Goal: Find contact information: Find contact information

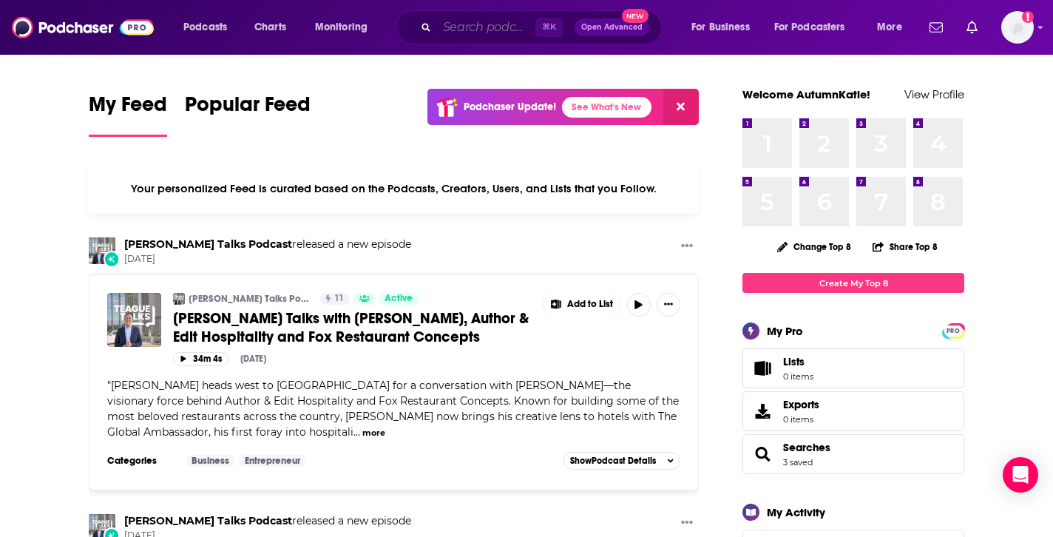
click at [495, 26] on input "Search podcasts, credits, & more..." at bounding box center [486, 28] width 98 height 24
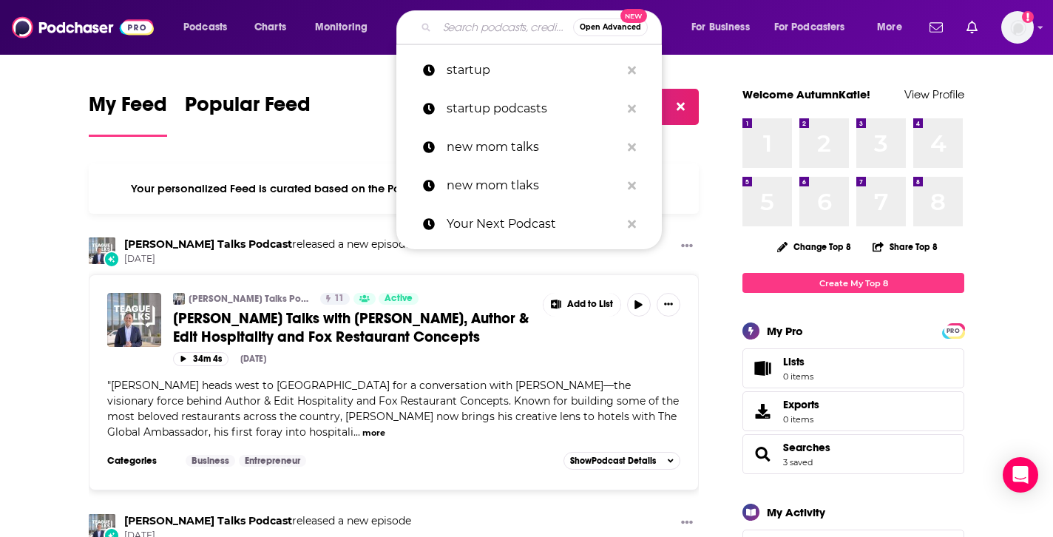
paste input "How She Does It"
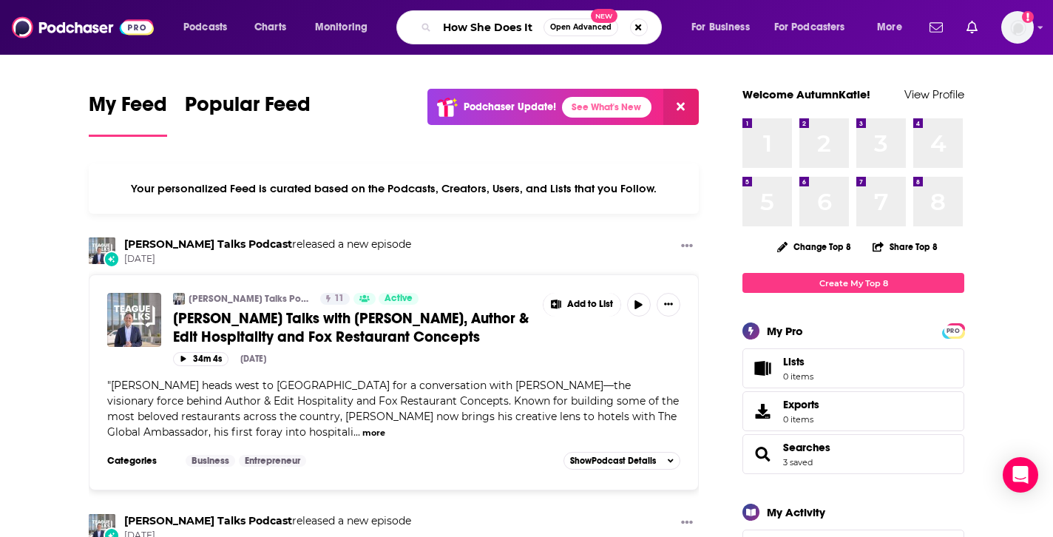
type input "How She Does It"
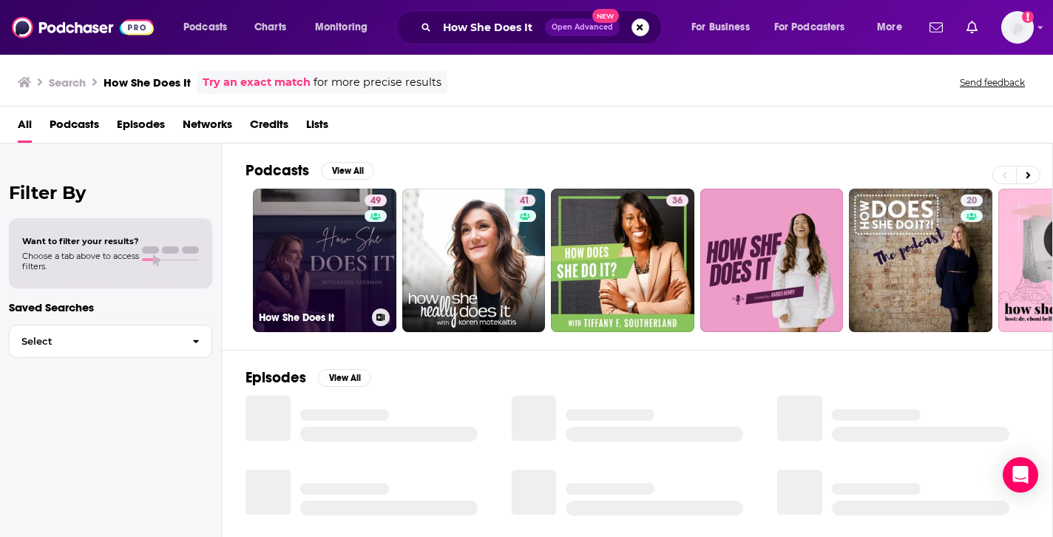
click at [298, 250] on link "49 How She Does It" at bounding box center [325, 261] width 144 height 144
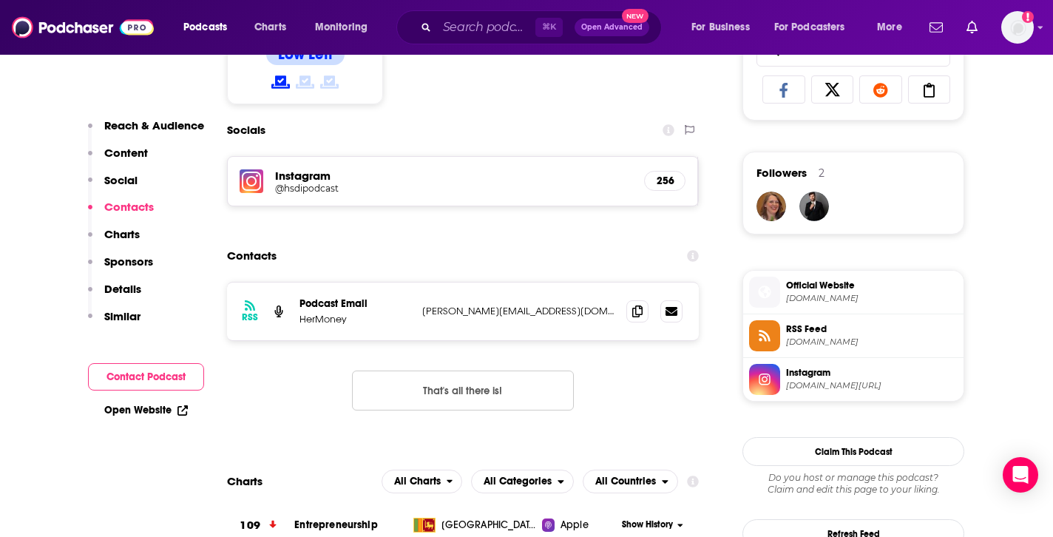
scroll to position [986, 0]
click at [636, 308] on icon at bounding box center [638, 310] width 10 height 12
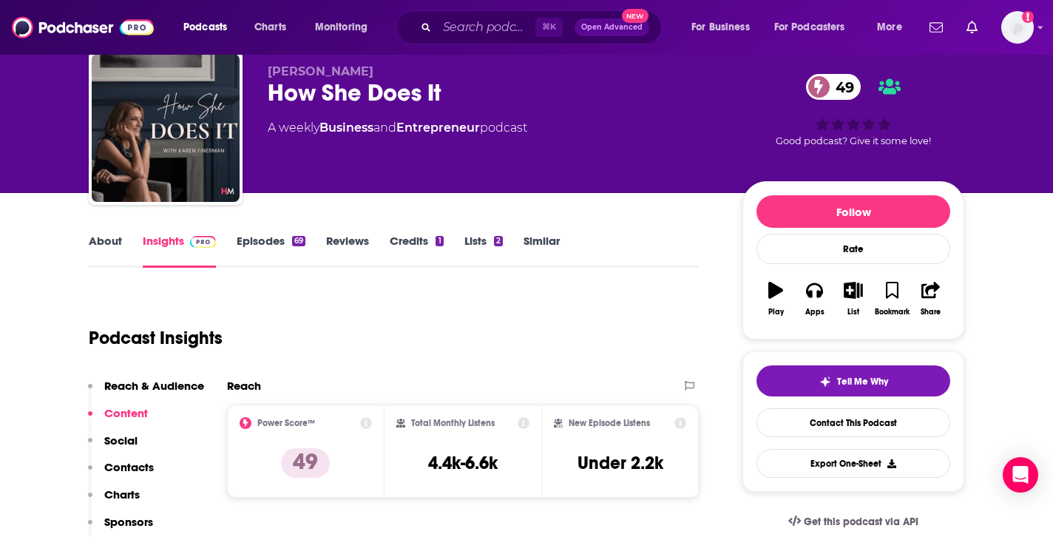
scroll to position [15, 0]
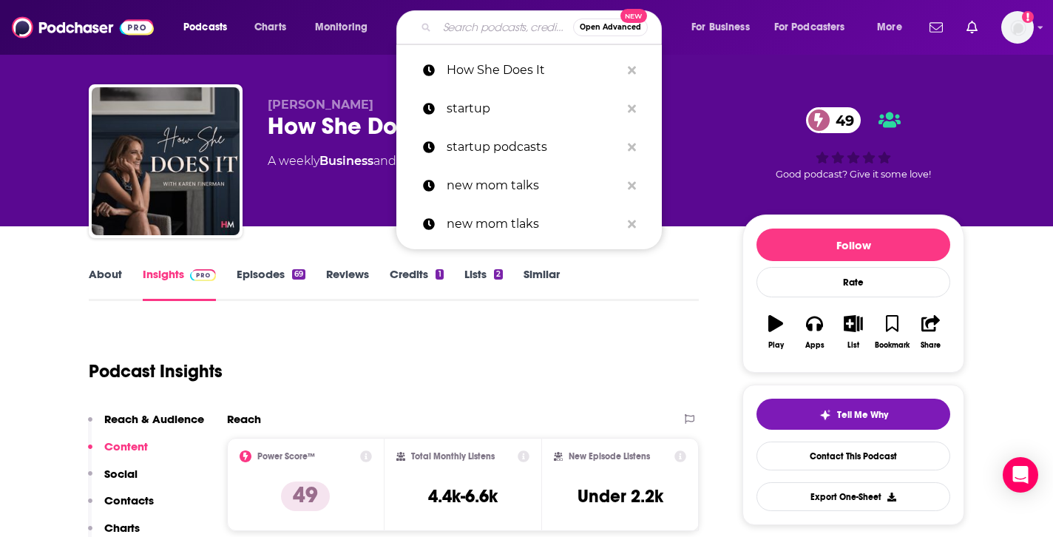
click at [471, 28] on input "Search podcasts, credits, & more..." at bounding box center [505, 28] width 136 height 24
paste input "We Didn't Turn Out OK with [PERSON_NAME]"
type input "We Didn't Turn Out OK with [PERSON_NAME]"
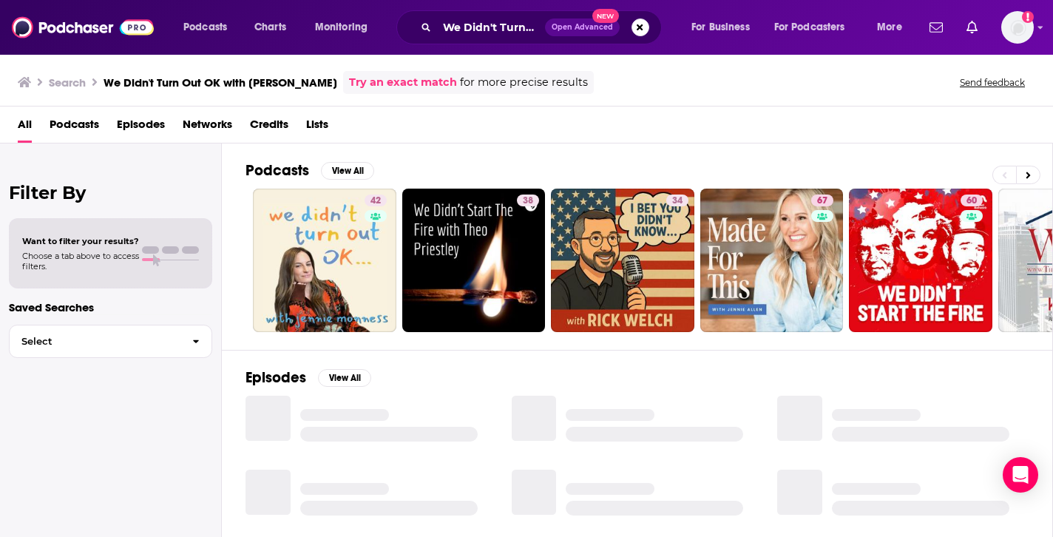
scroll to position [54, 0]
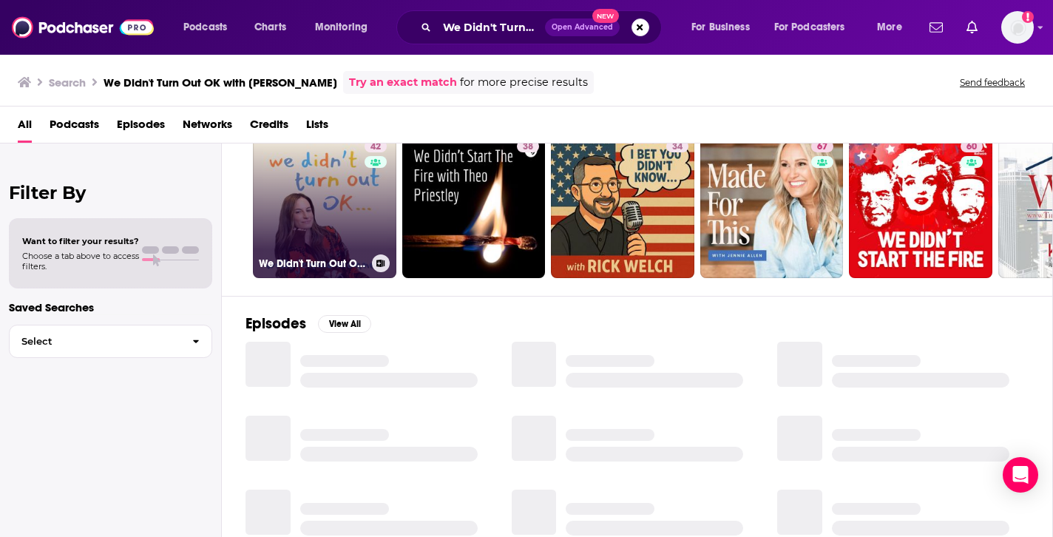
click at [330, 220] on link "42 We Didn't Turn Out OK with [PERSON_NAME]" at bounding box center [325, 207] width 144 height 144
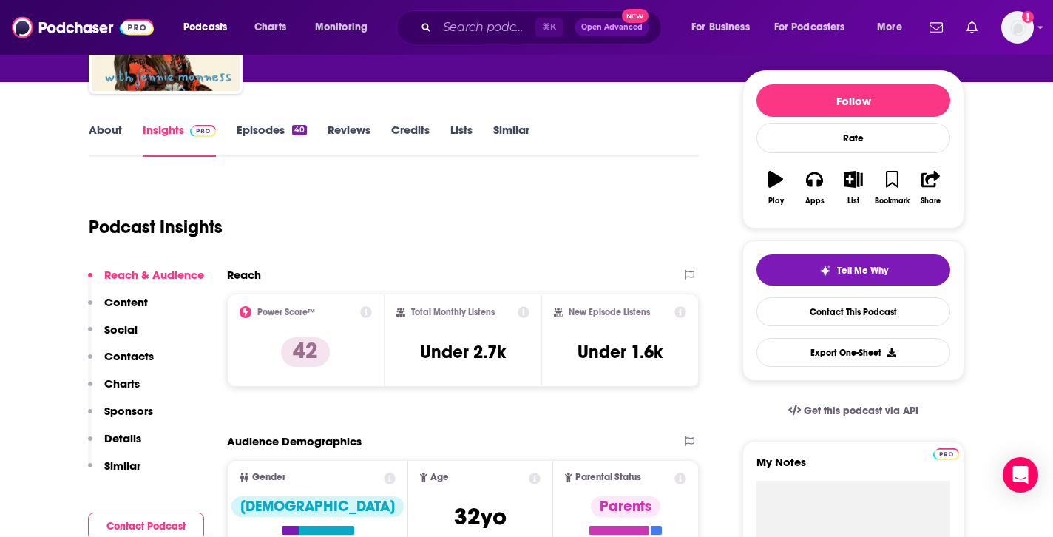
scroll to position [191, 0]
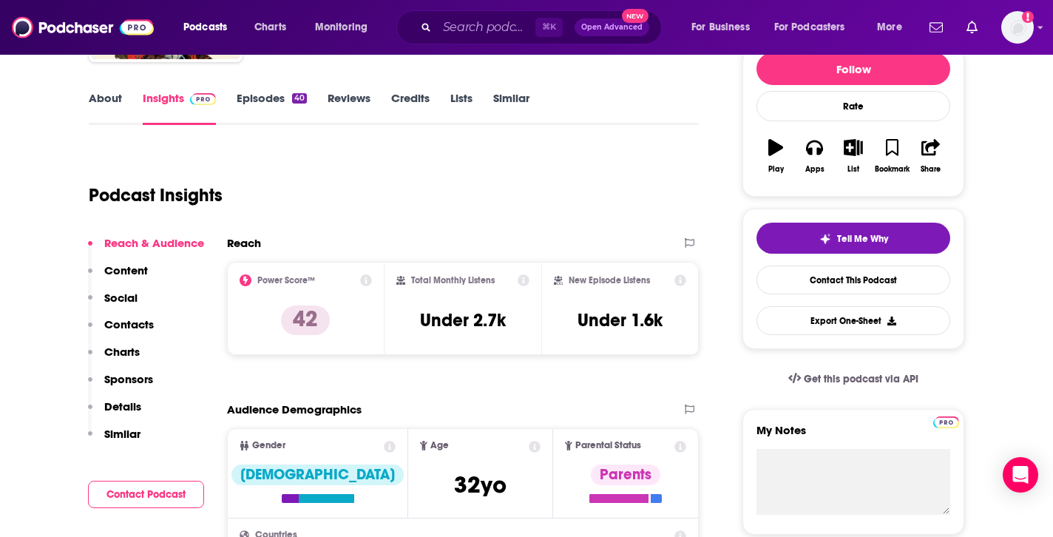
click at [275, 107] on link "Episodes 40" at bounding box center [272, 108] width 70 height 34
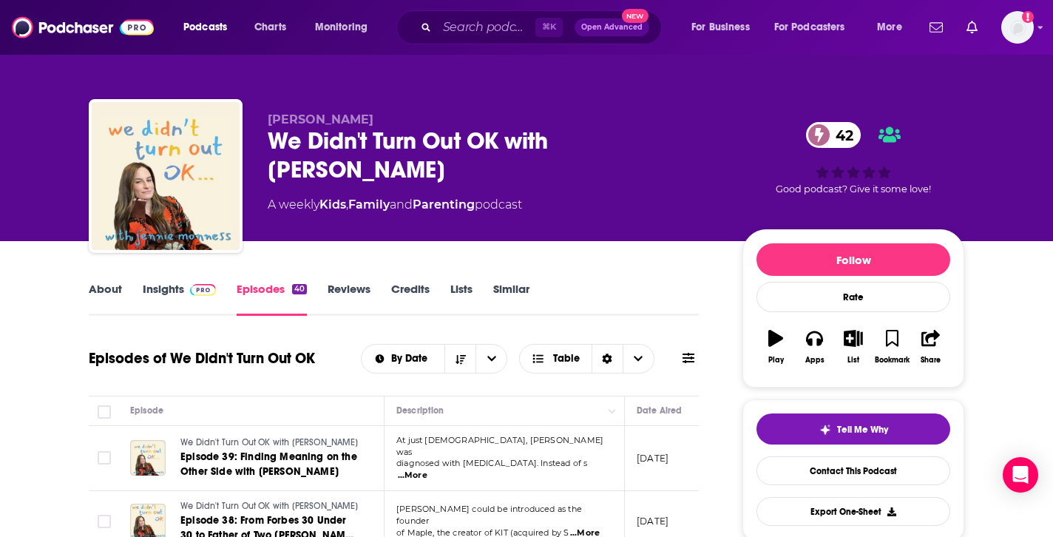
click at [114, 287] on link "About" at bounding box center [105, 299] width 33 height 34
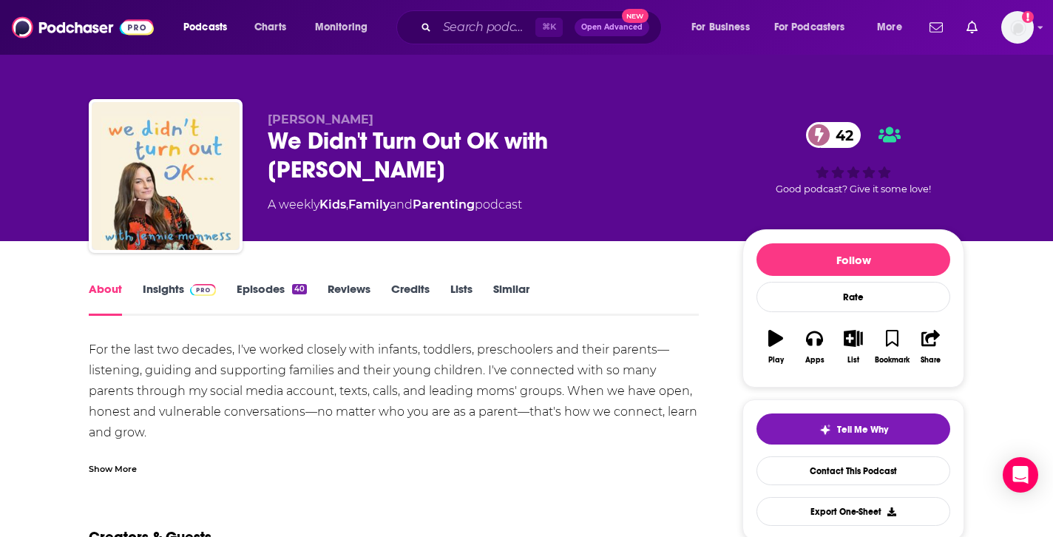
click at [159, 297] on link "Insights" at bounding box center [179, 299] width 73 height 34
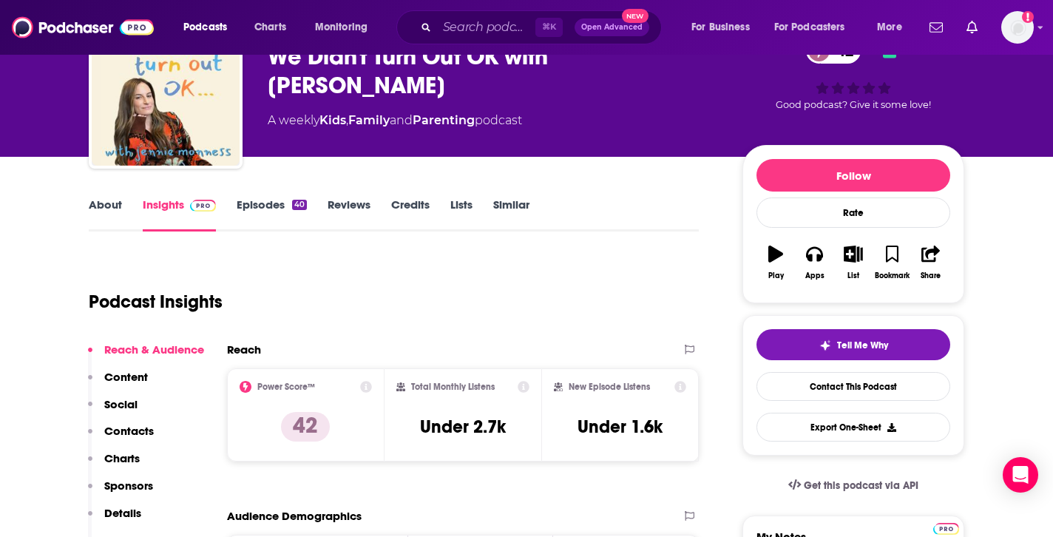
scroll to position [87, 0]
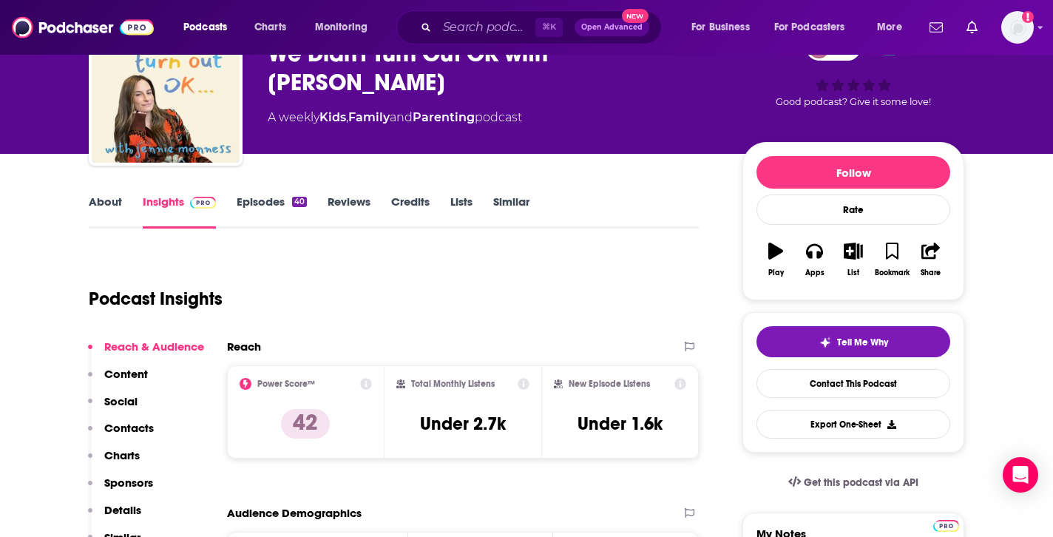
click at [133, 424] on p "Contacts" at bounding box center [129, 428] width 50 height 14
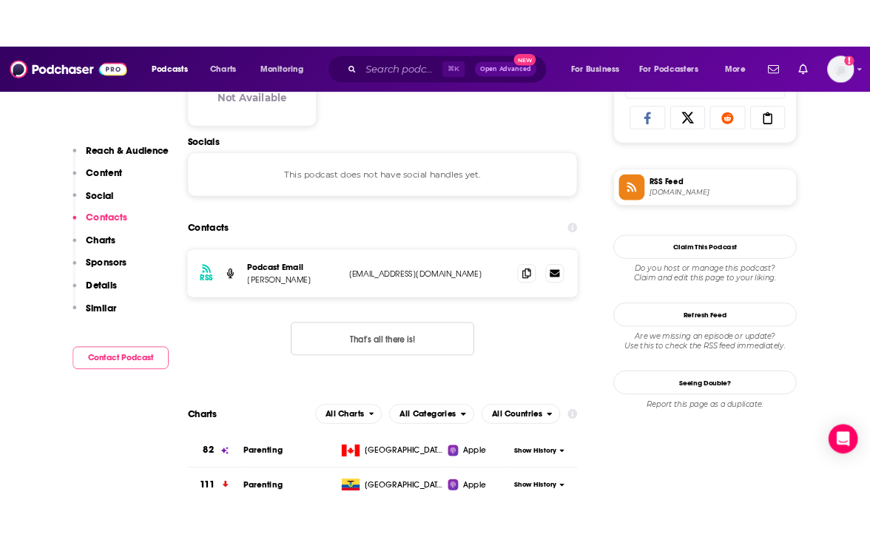
scroll to position [990, 0]
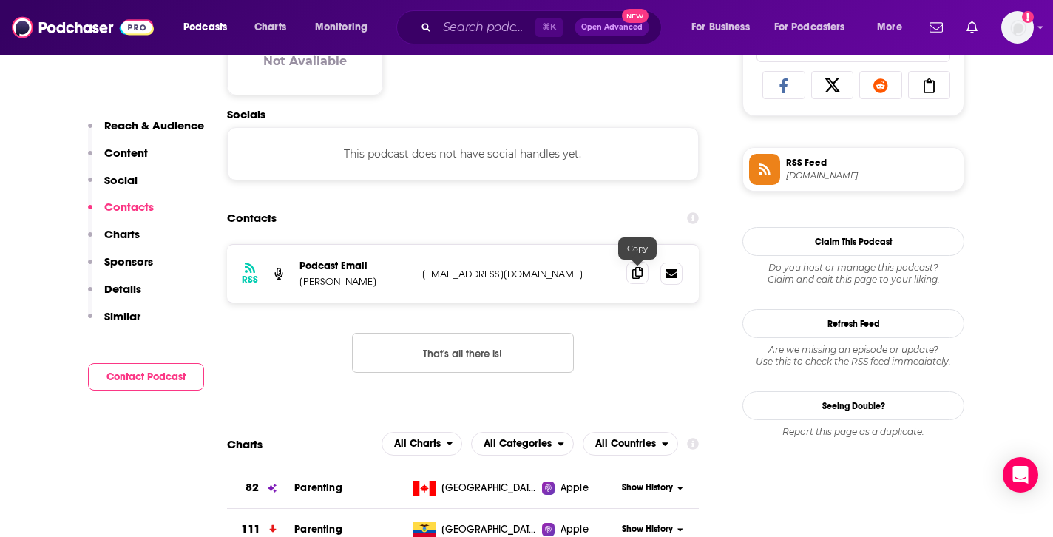
click at [630, 282] on span at bounding box center [638, 273] width 22 height 22
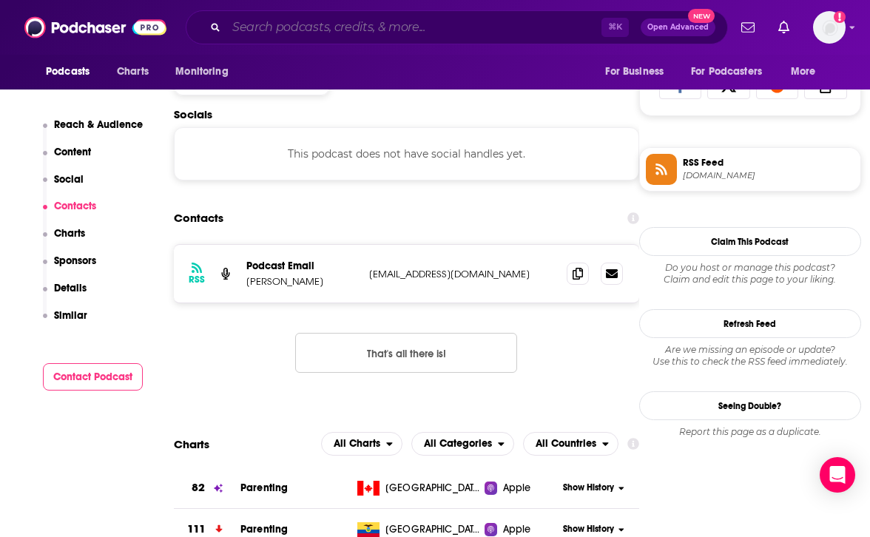
click at [398, 27] on input "Search podcasts, credits, & more..." at bounding box center [413, 28] width 375 height 24
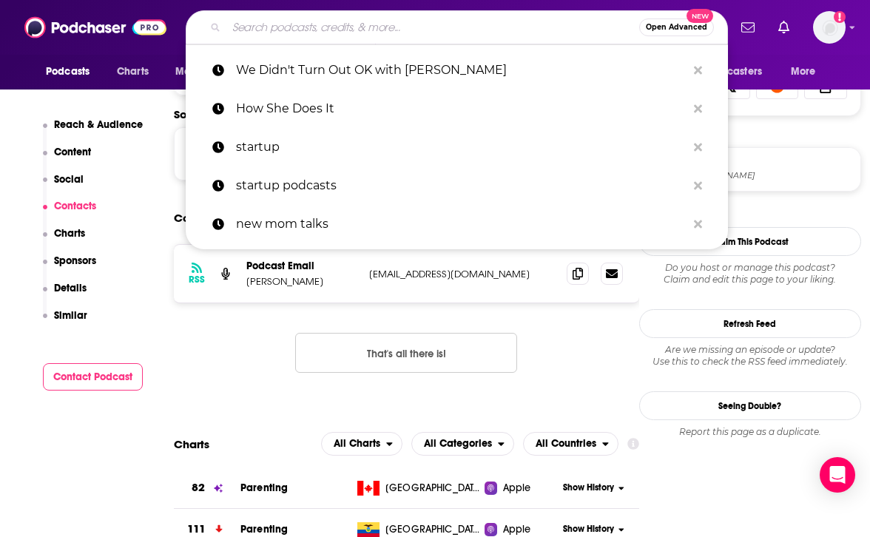
paste input "A Very Nice Day with [PERSON_NAME] [PERSON_NAME]"
type input "A Very Nice Day with [PERSON_NAME] [PERSON_NAME]"
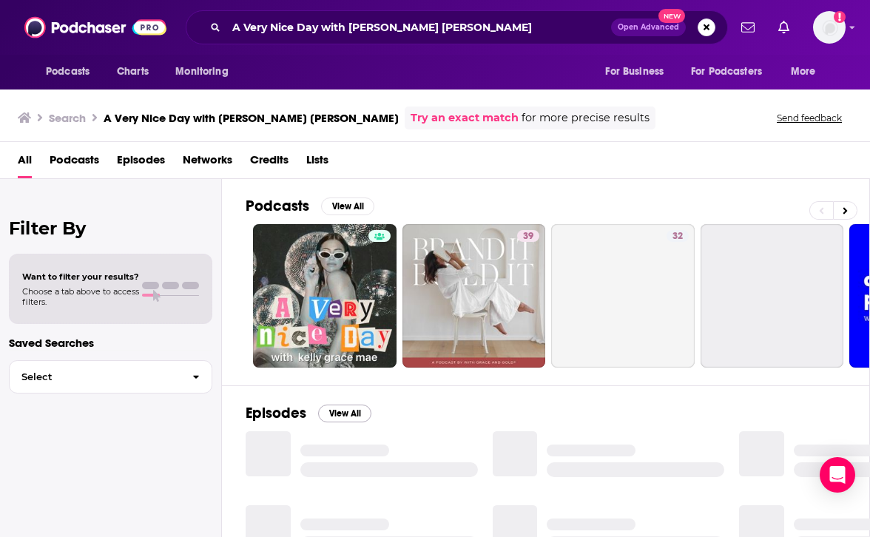
scroll to position [78, 0]
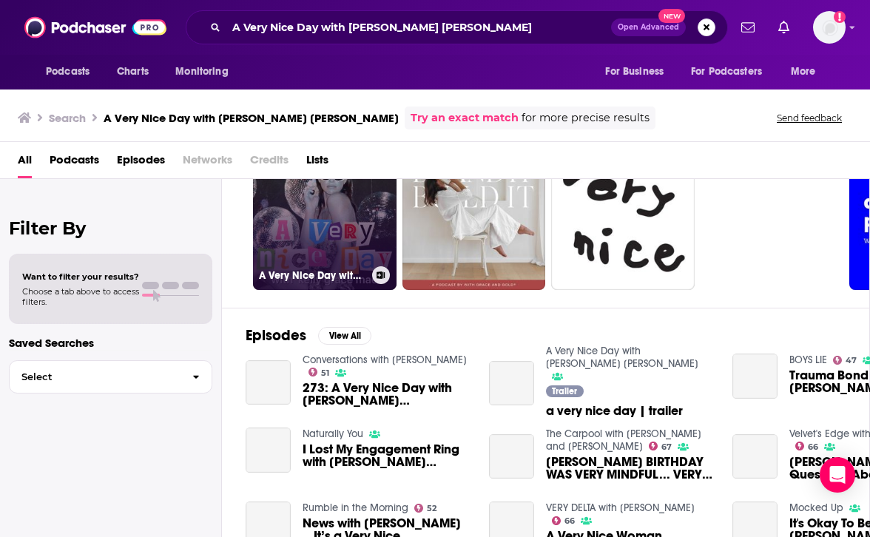
click at [350, 206] on link "A Very Nice Day with [PERSON_NAME] [PERSON_NAME]" at bounding box center [325, 218] width 144 height 144
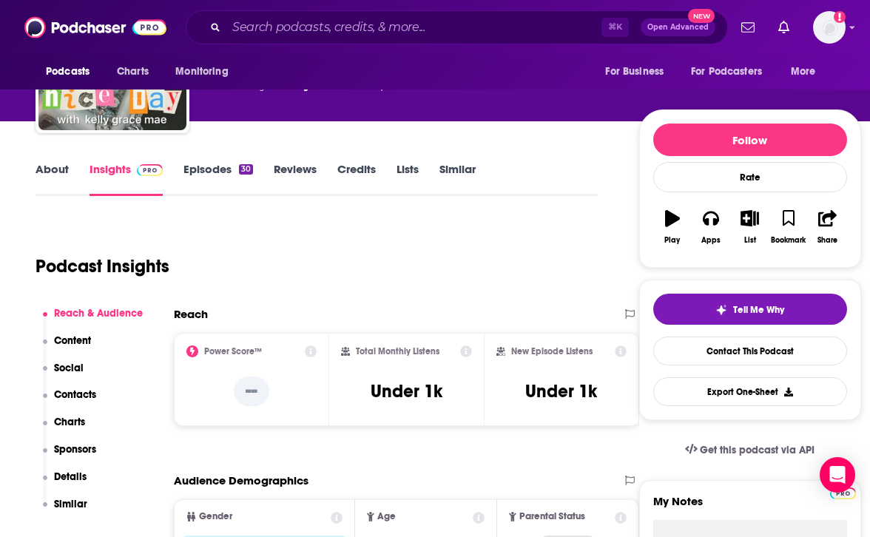
scroll to position [124, 0]
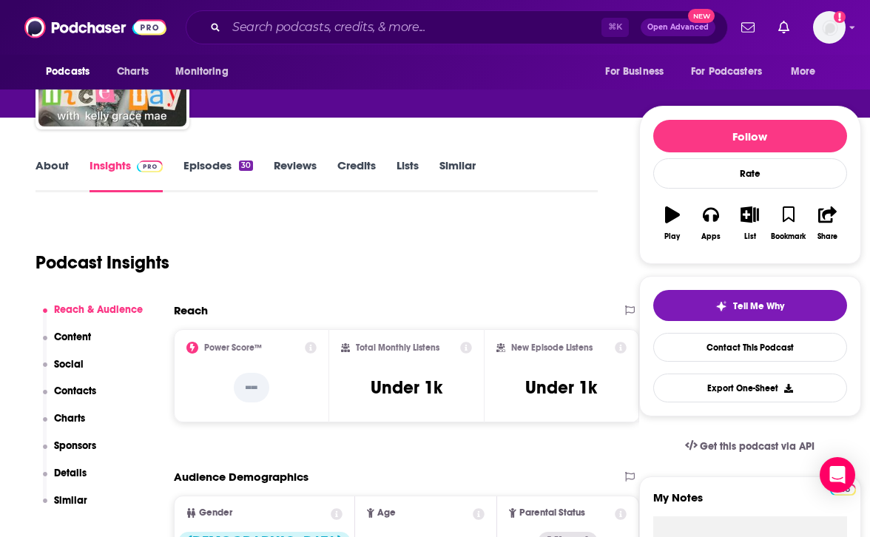
click at [76, 385] on p "Contacts" at bounding box center [75, 391] width 42 height 13
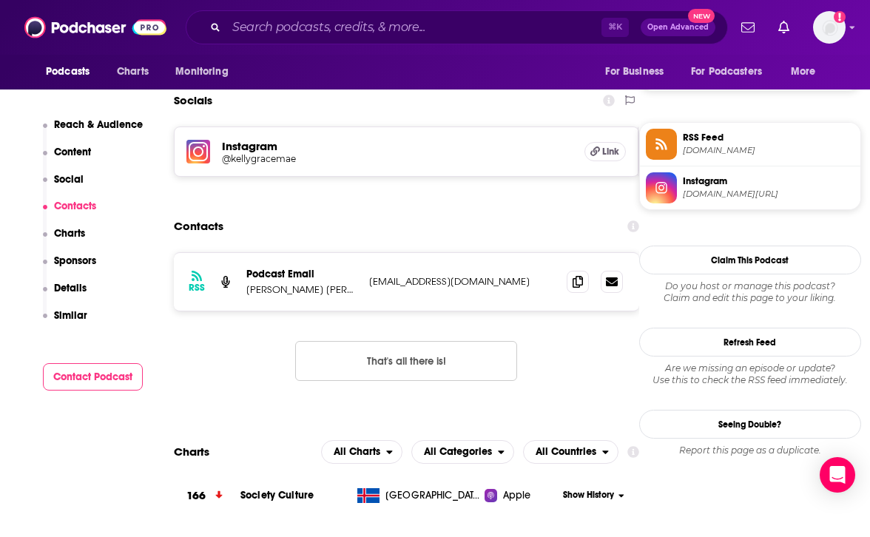
scroll to position [1022, 0]
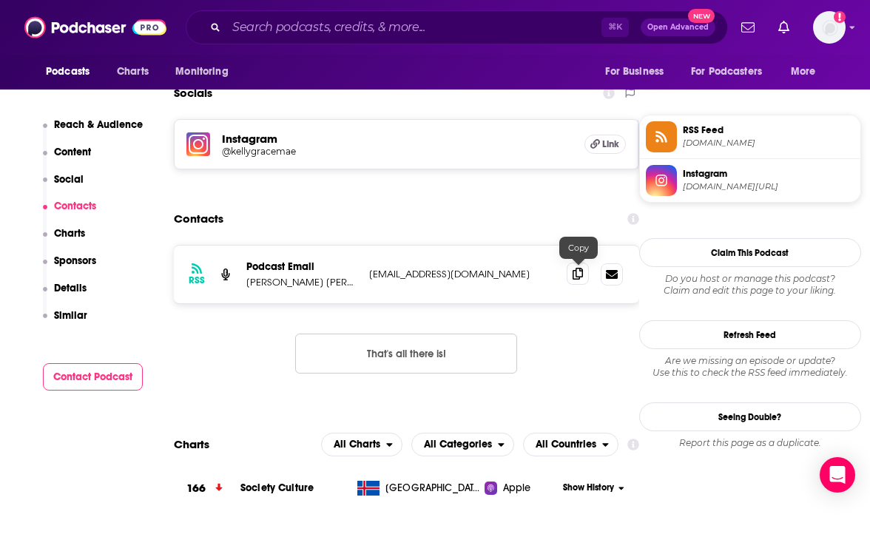
click at [575, 276] on icon at bounding box center [578, 274] width 10 height 12
click at [417, 12] on div "⌘ K Open Advanced New" at bounding box center [457, 27] width 542 height 34
click at [409, 32] on input "Search podcasts, credits, & more..." at bounding box center [413, 28] width 375 height 24
paste input "Relationsh*t with [PERSON_NAME]"
type input "Relationsh*t with [PERSON_NAME]"
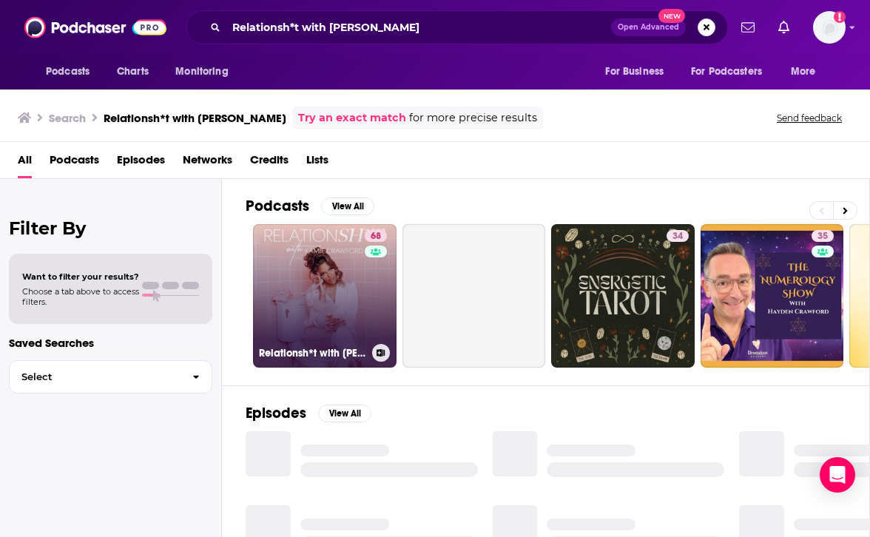
click at [319, 280] on link "68 Relationsh*t with [PERSON_NAME]" at bounding box center [325, 296] width 144 height 144
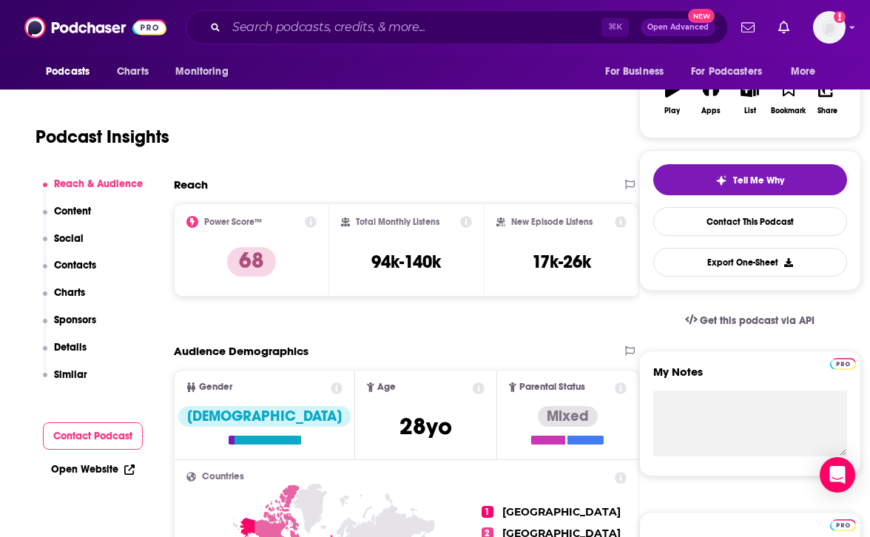
scroll to position [254, 0]
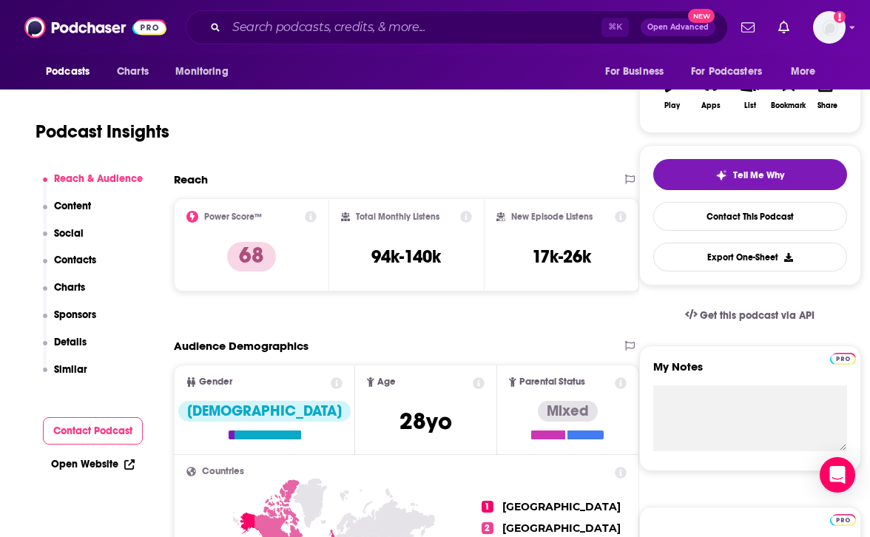
click at [89, 262] on p "Contacts" at bounding box center [75, 260] width 42 height 13
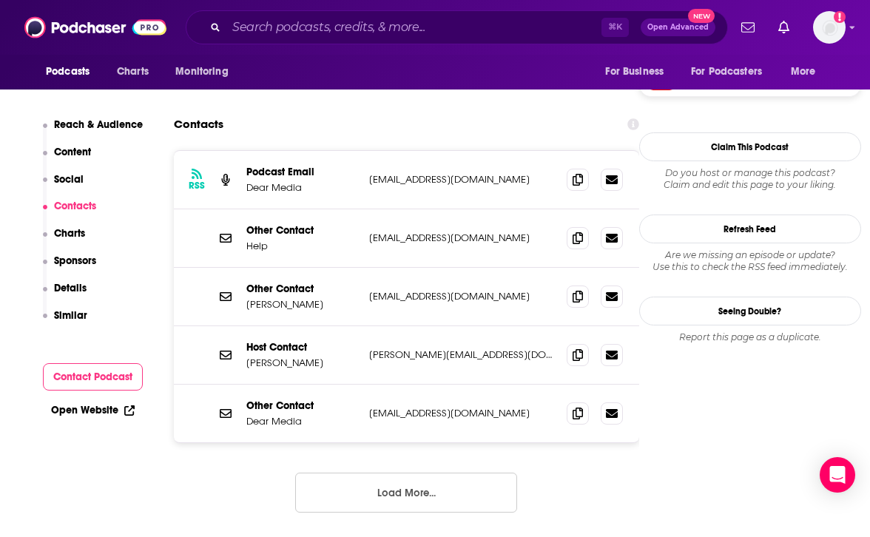
scroll to position [1378, 0]
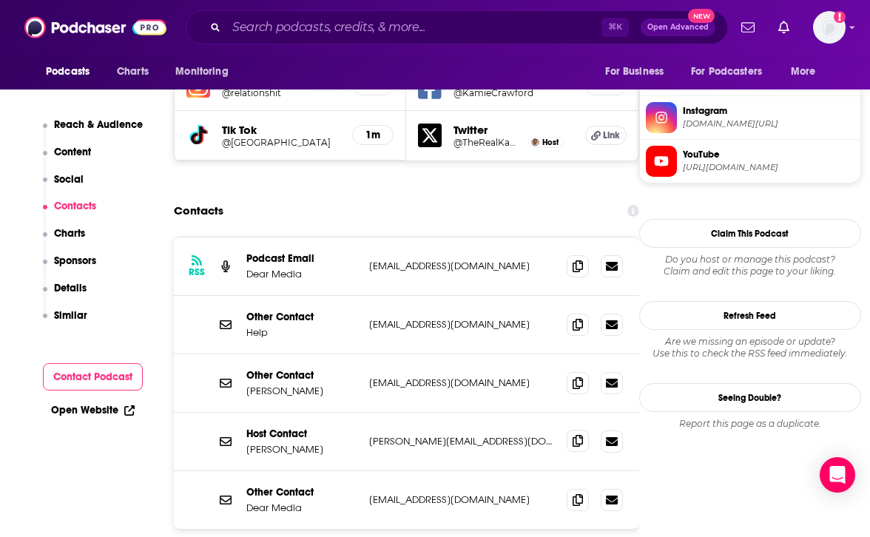
click at [567, 430] on span at bounding box center [578, 441] width 22 height 22
click at [438, 34] on input "Search podcasts, credits, & more..." at bounding box center [413, 28] width 375 height 24
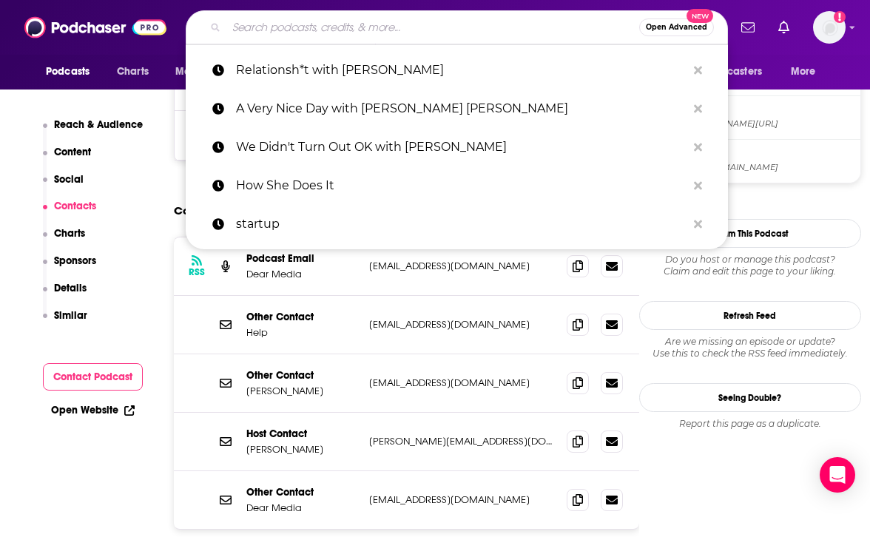
paste input "Social Currency with [PERSON_NAME]"
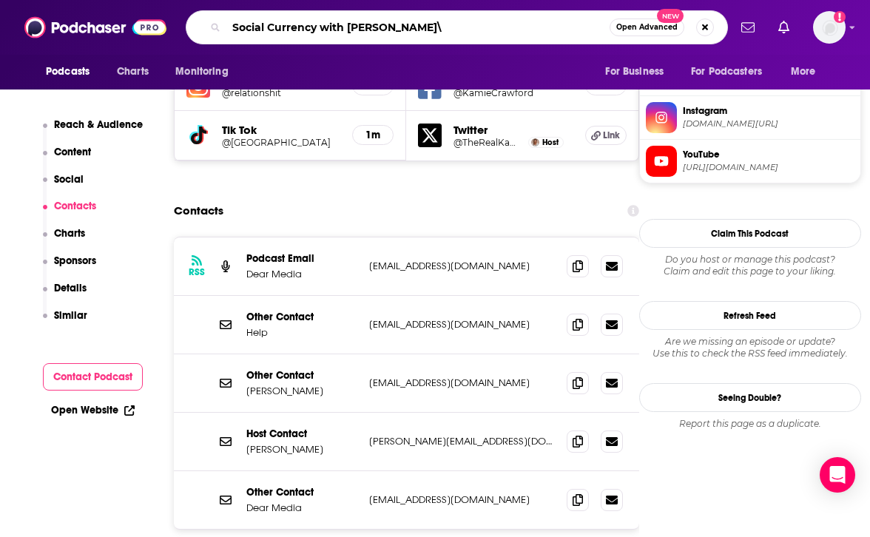
type input "Social Currency with [PERSON_NAME]"
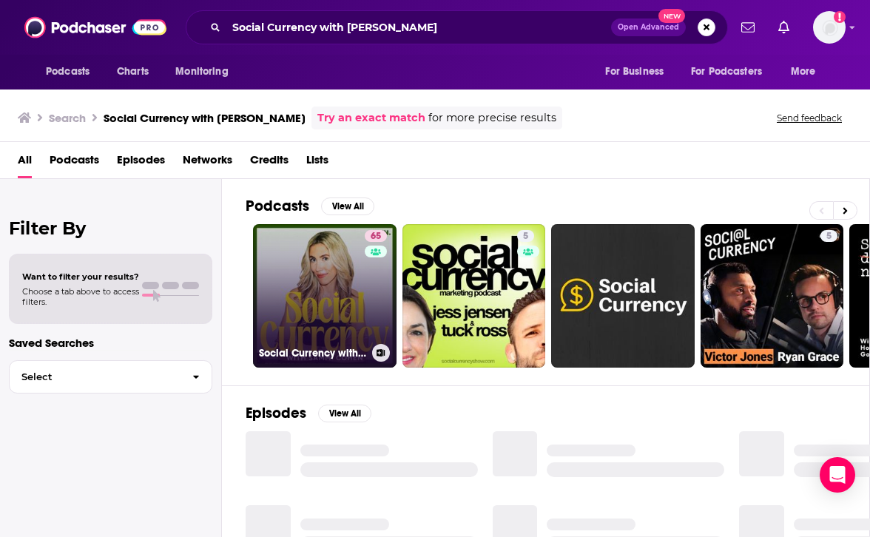
click at [329, 286] on link "65 Social Currency with [PERSON_NAME]" at bounding box center [325, 296] width 144 height 144
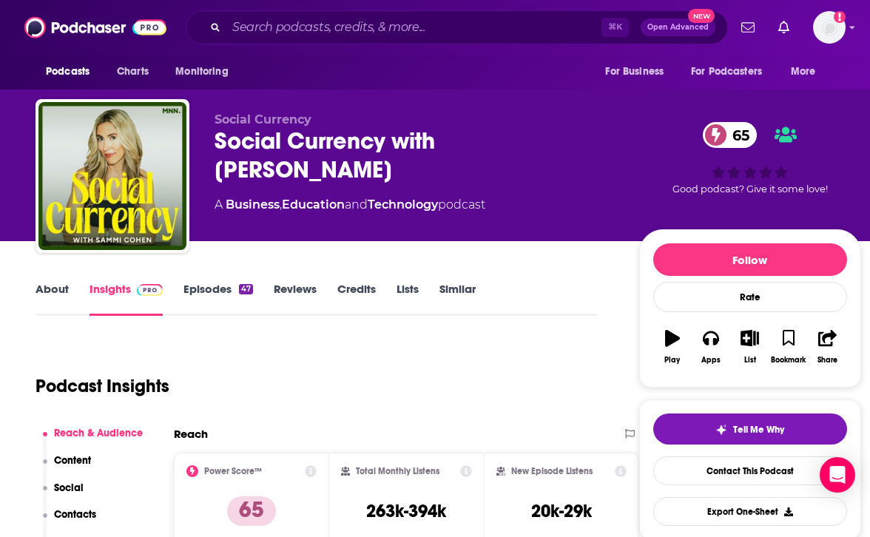
click at [87, 516] on p "Contacts" at bounding box center [75, 514] width 42 height 13
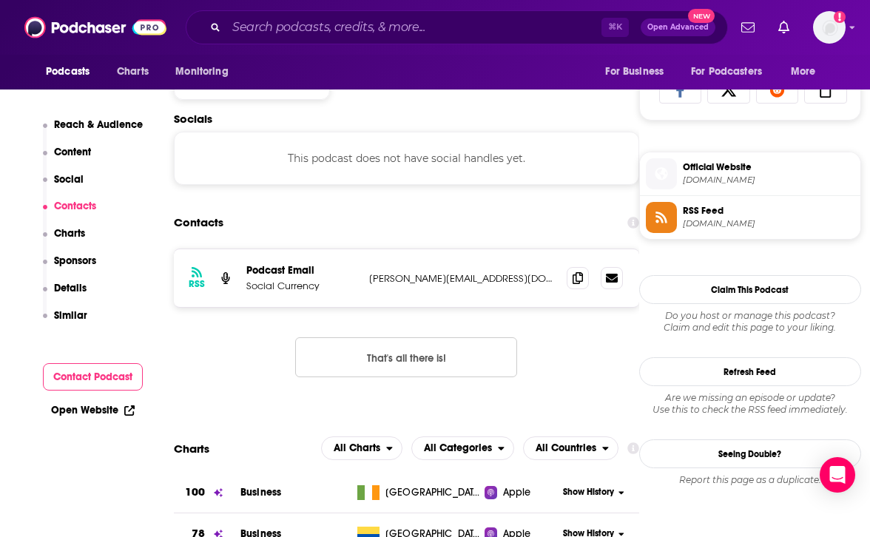
scroll to position [990, 0]
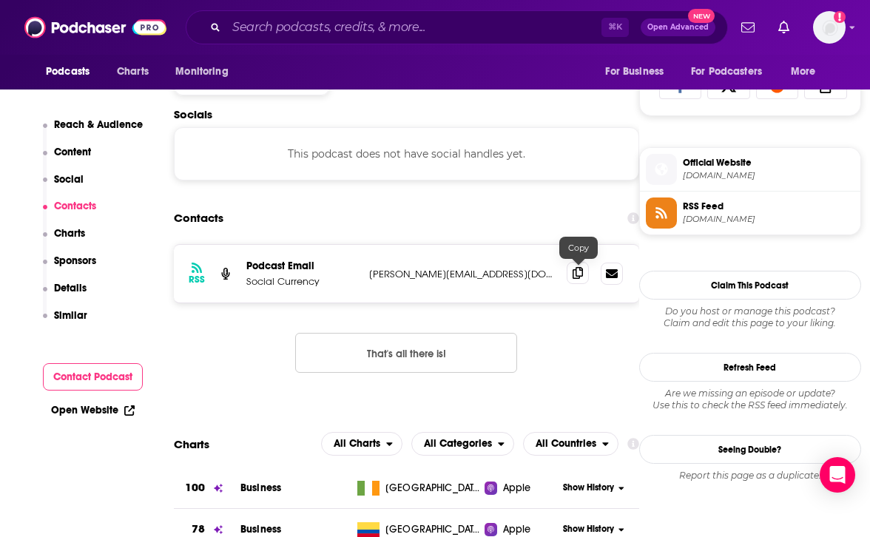
click at [573, 274] on span at bounding box center [578, 273] width 22 height 22
click at [370, 16] on input "Search podcasts, credits, & more..." at bounding box center [413, 28] width 375 height 24
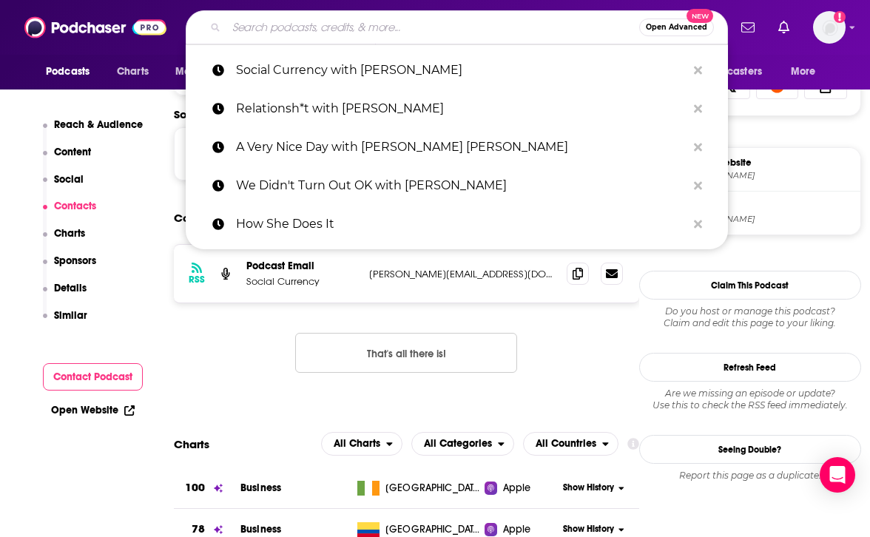
paste input "Work Party"
type input "Work Party"
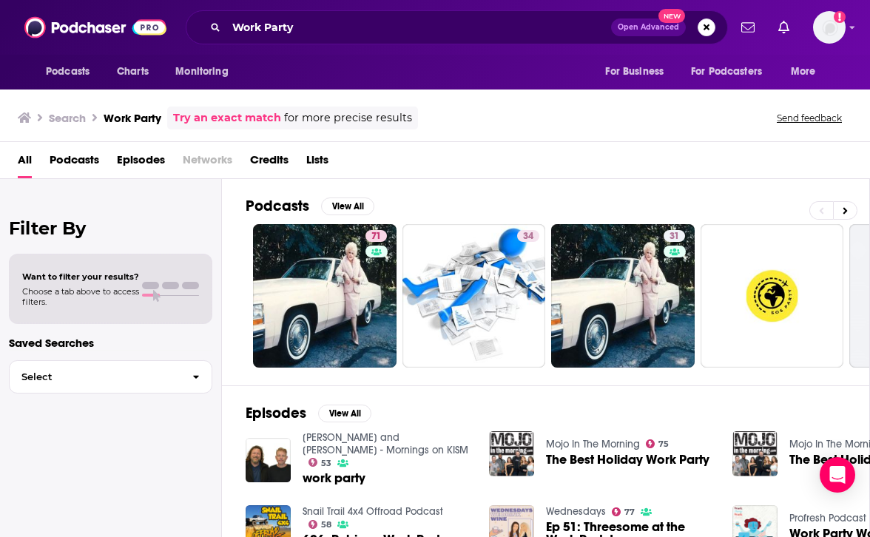
click at [90, 160] on span "Podcasts" at bounding box center [75, 163] width 50 height 30
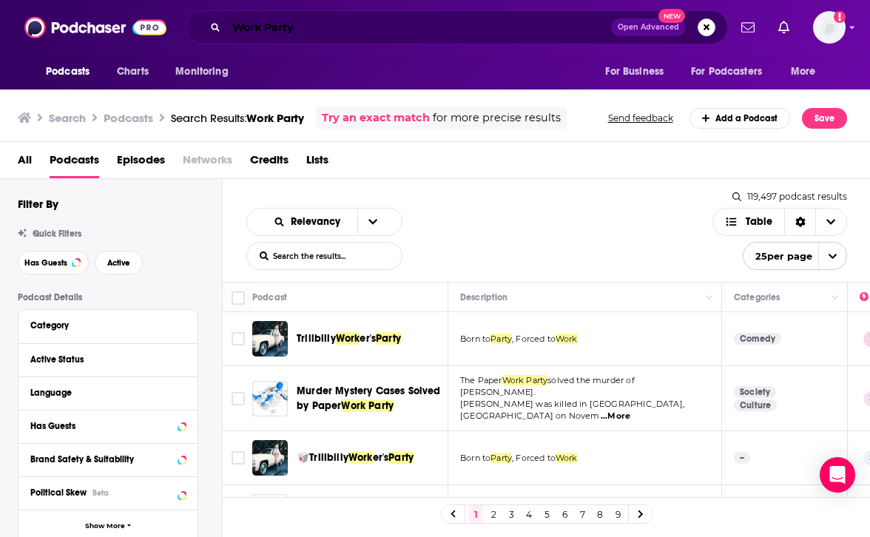
click at [421, 17] on input "Work Party" at bounding box center [418, 28] width 385 height 24
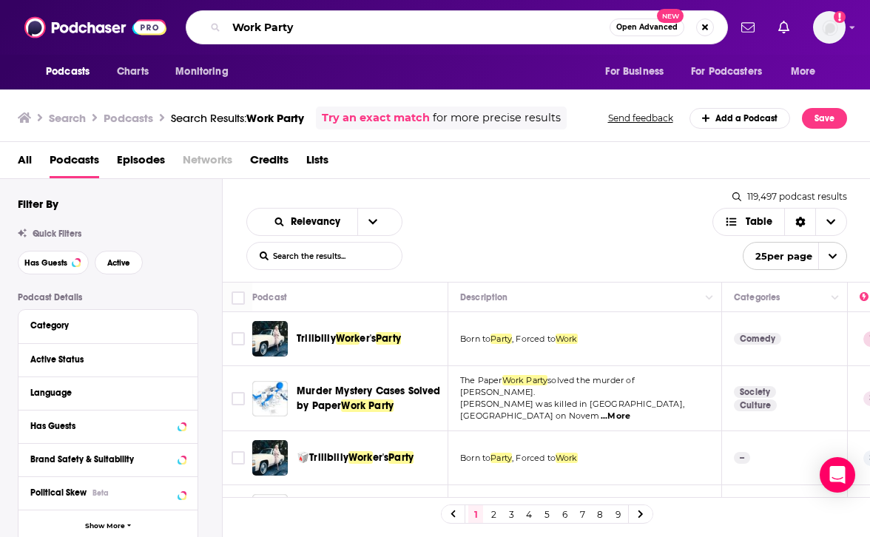
click at [421, 24] on input "Work Party" at bounding box center [417, 28] width 383 height 24
paste input "Search podcasts, credits, & more..."
type input "WorkParty"
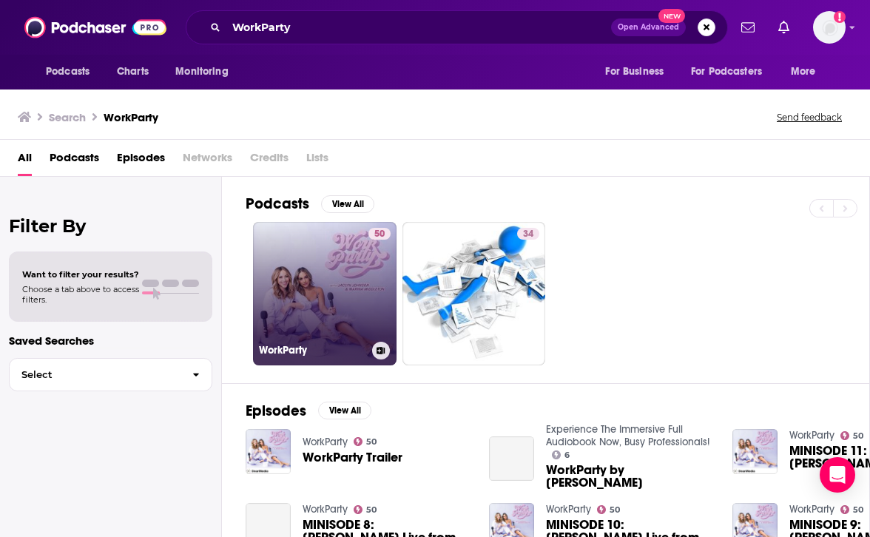
click at [337, 285] on link "50 WorkParty" at bounding box center [325, 294] width 144 height 144
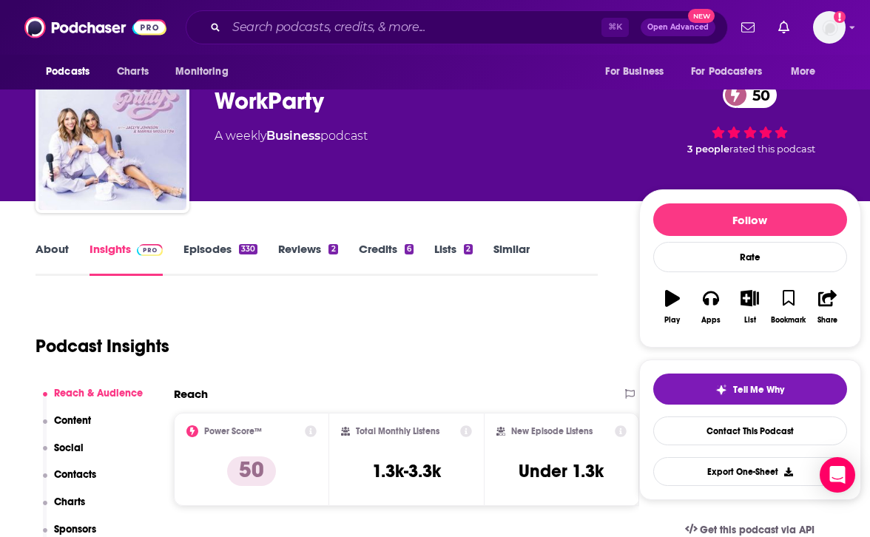
scroll to position [41, 0]
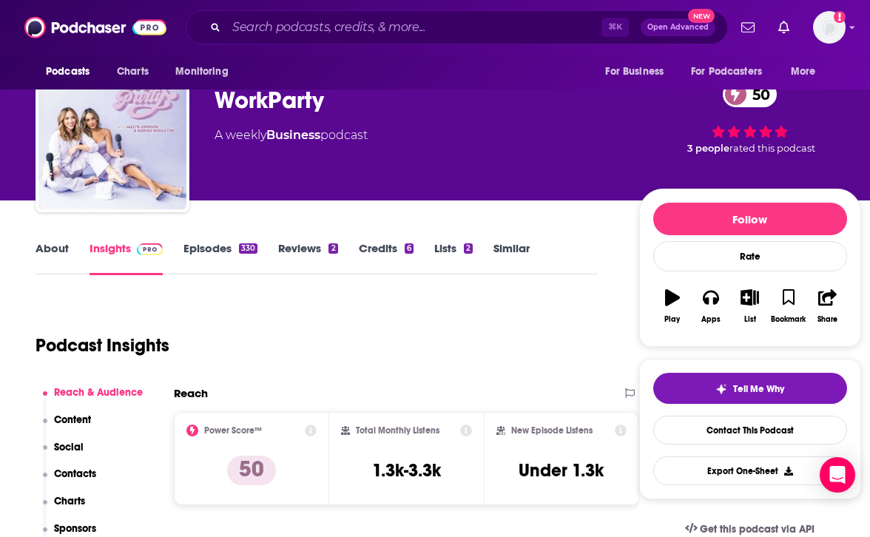
click at [78, 472] on p "Contacts" at bounding box center [75, 474] width 42 height 13
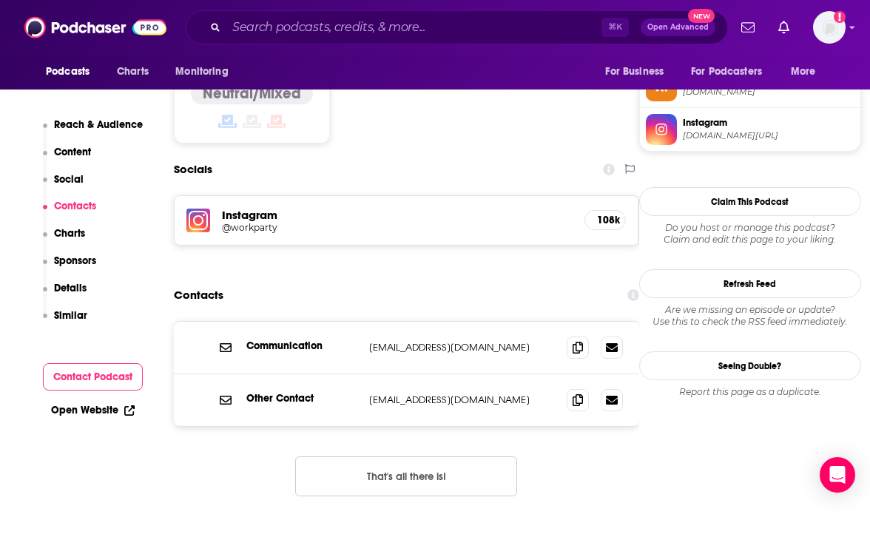
scroll to position [1237, 0]
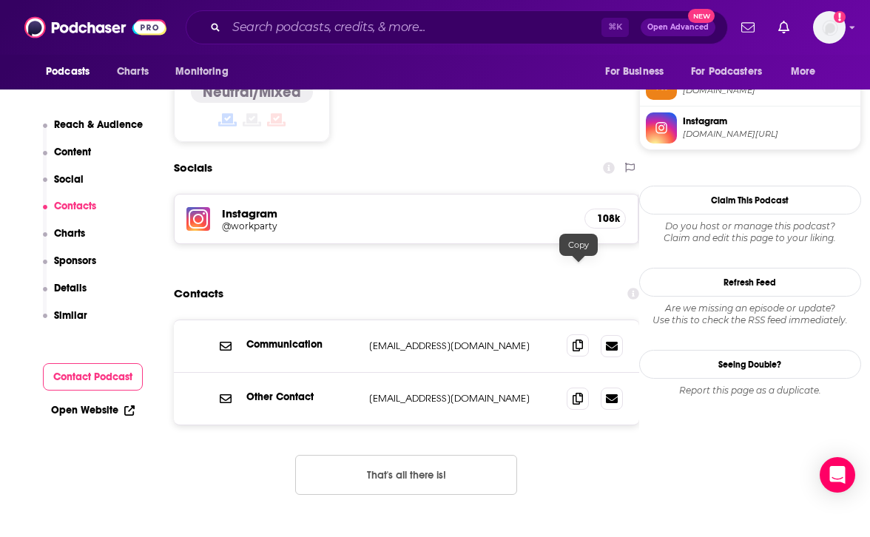
click at [576, 340] on icon at bounding box center [578, 346] width 10 height 12
